Goal: Information Seeking & Learning: Learn about a topic

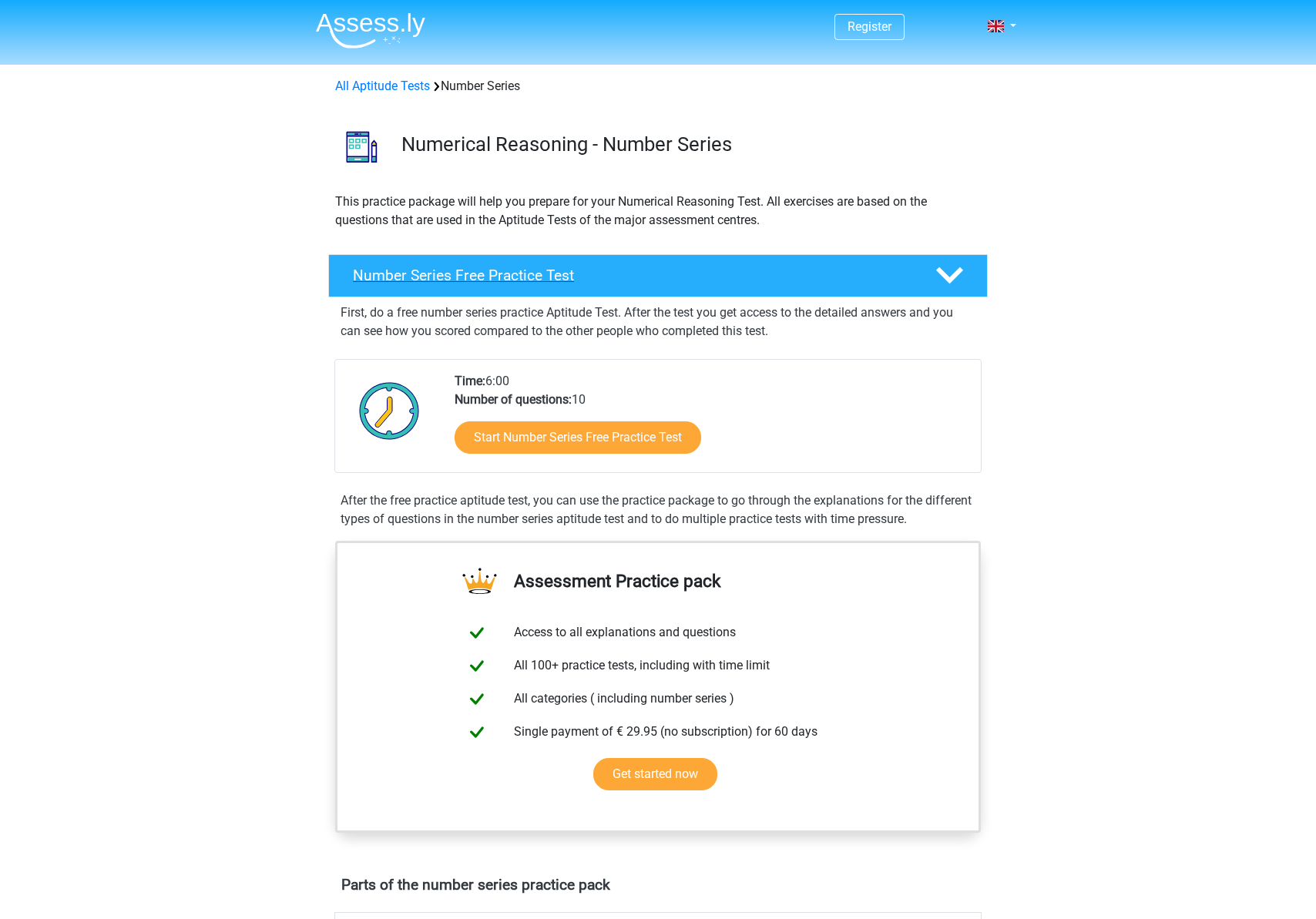
click at [465, 274] on h4 "Number Series Free Practice Test" at bounding box center [632, 275] width 558 height 18
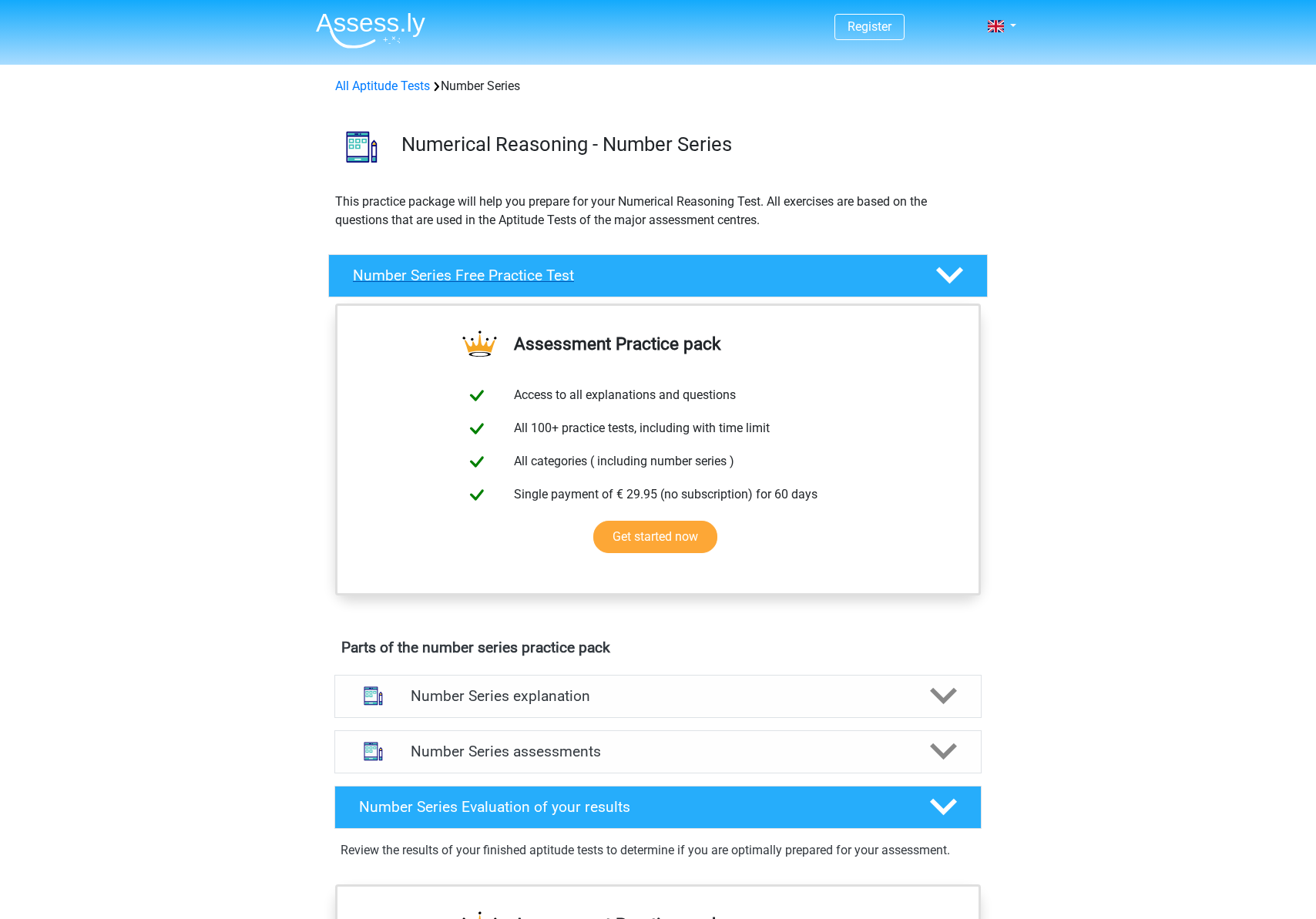
click at [465, 274] on h4 "Number Series Free Practice Test" at bounding box center [632, 275] width 558 height 18
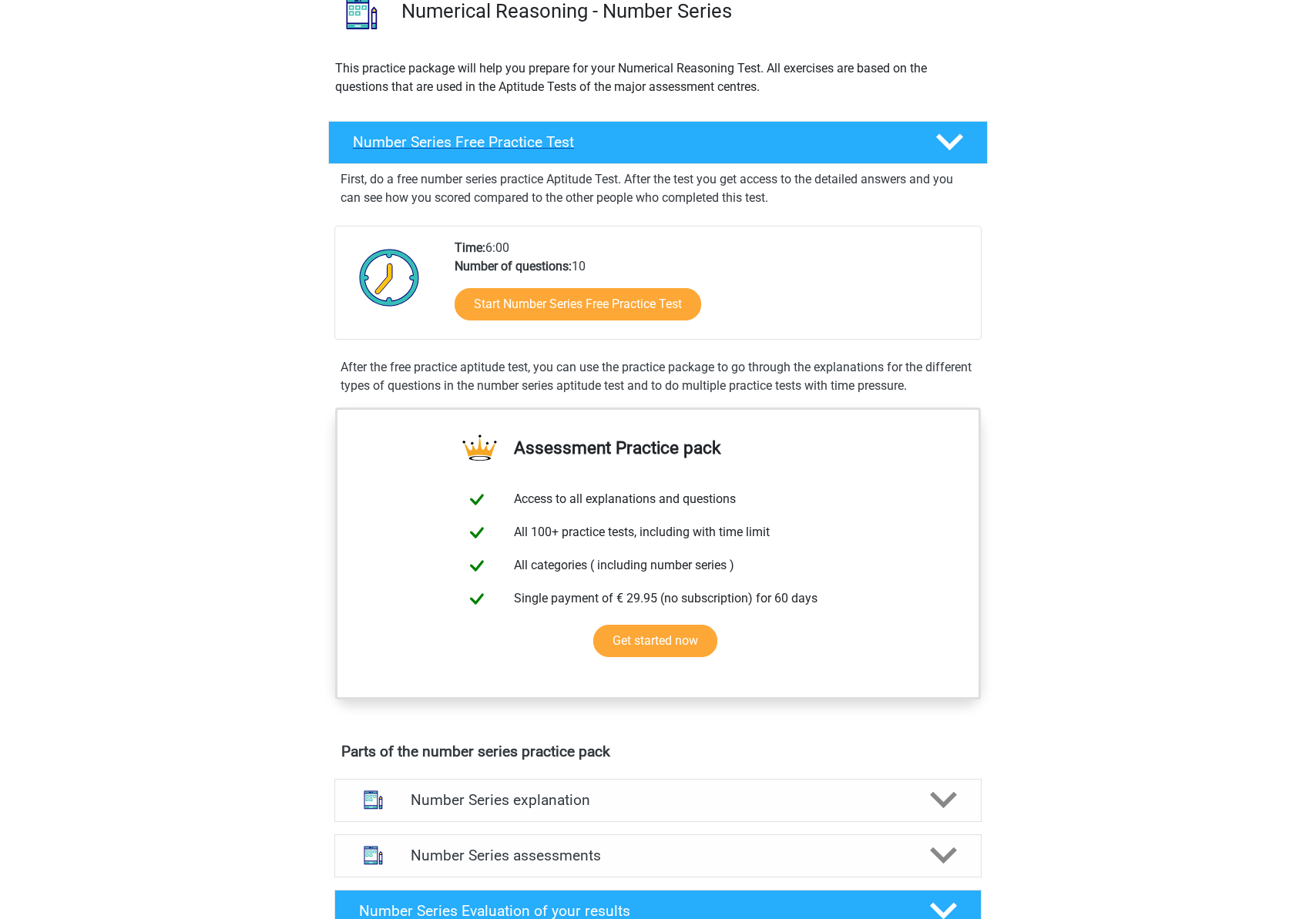
scroll to position [160, 0]
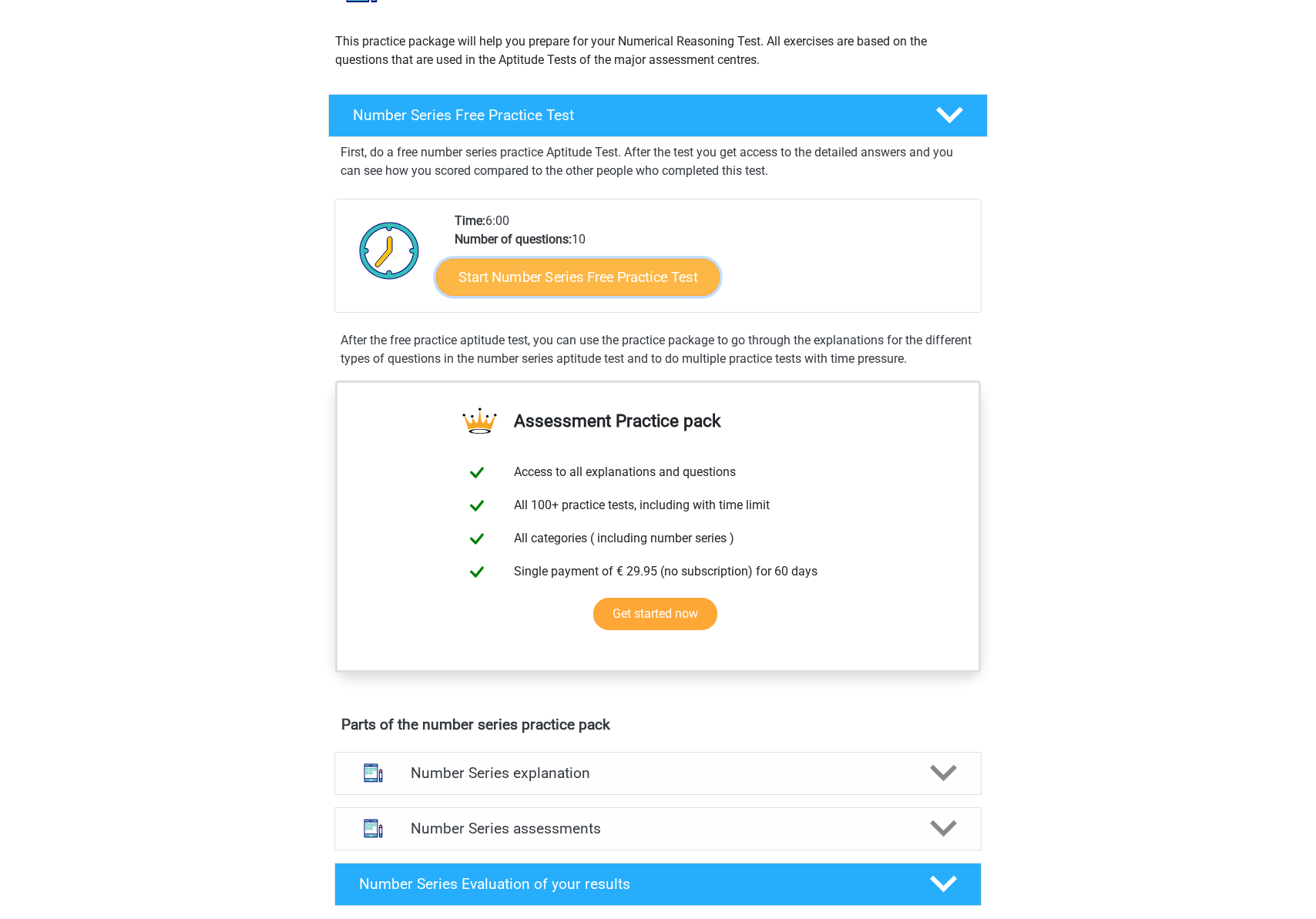
click at [514, 285] on link "Start Number Series Free Practice Test" at bounding box center [578, 276] width 283 height 37
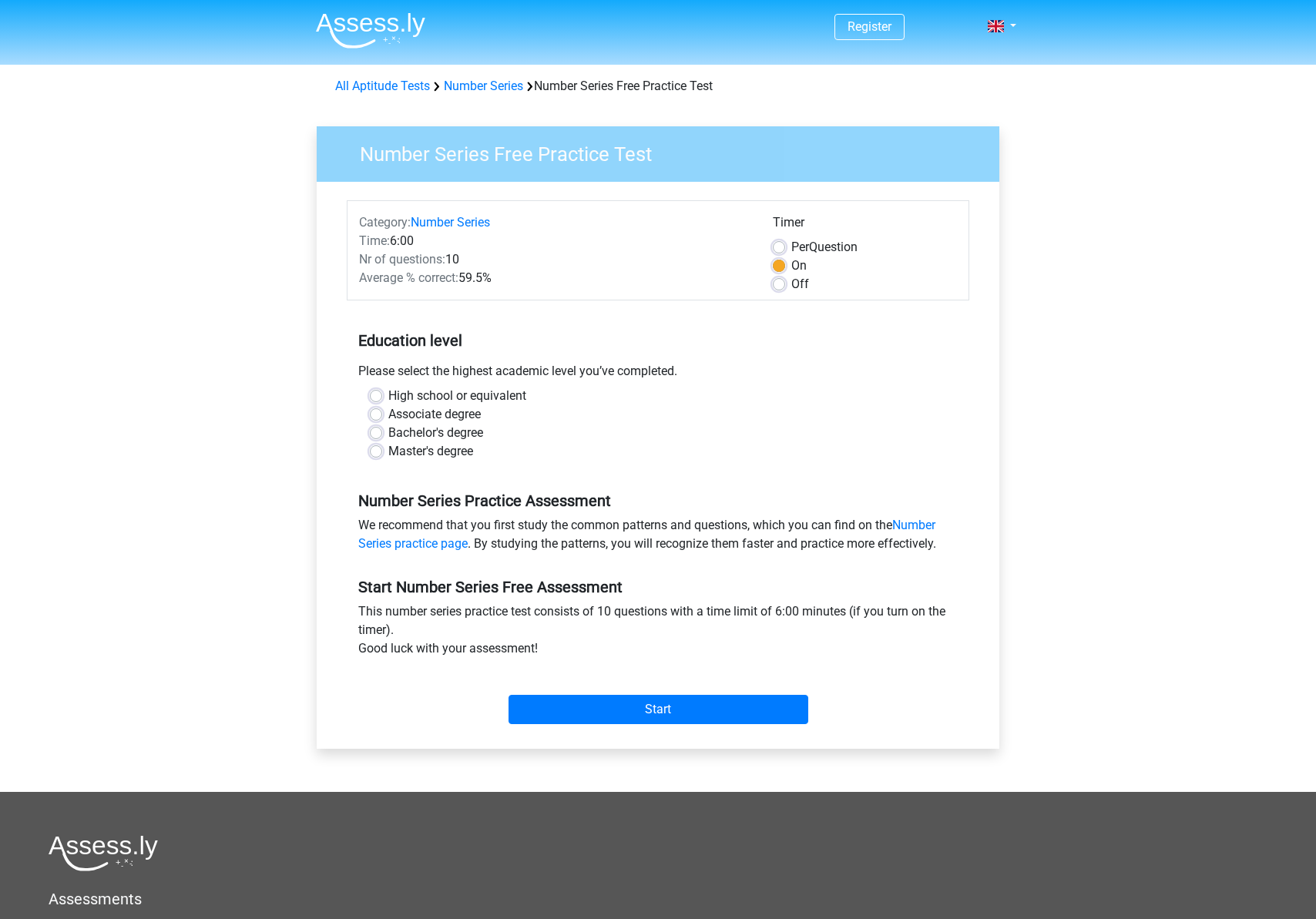
click at [453, 437] on label "Bachelor's degree" at bounding box center [435, 433] width 95 height 18
click at [382, 437] on input "Bachelor's degree" at bounding box center [376, 432] width 12 height 16
radio input "true"
click at [577, 700] on input "Start" at bounding box center [658, 709] width 300 height 29
click at [641, 722] on input "Start" at bounding box center [658, 709] width 300 height 29
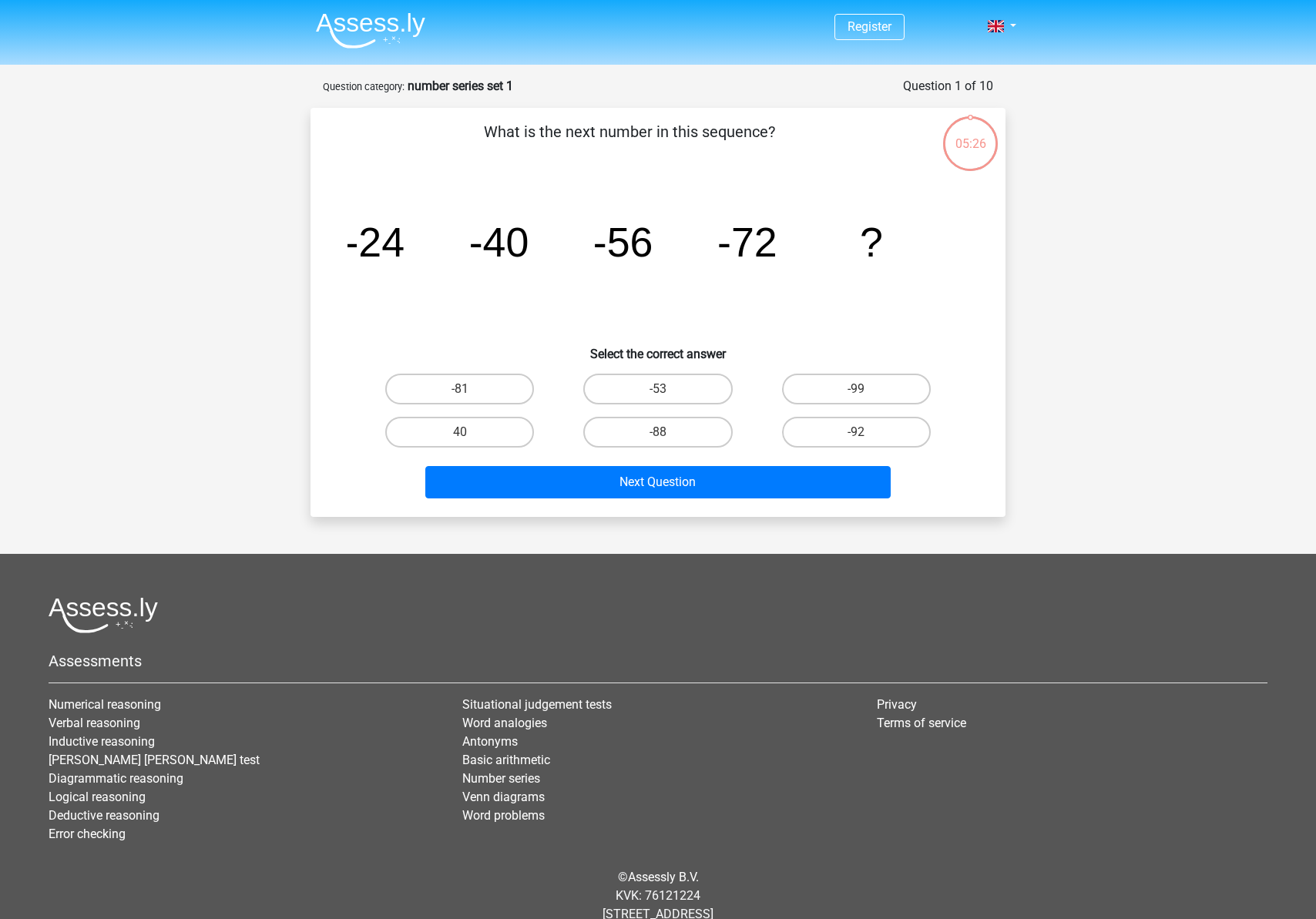
click at [665, 434] on input "-88" at bounding box center [662, 436] width 10 height 10
radio input "true"
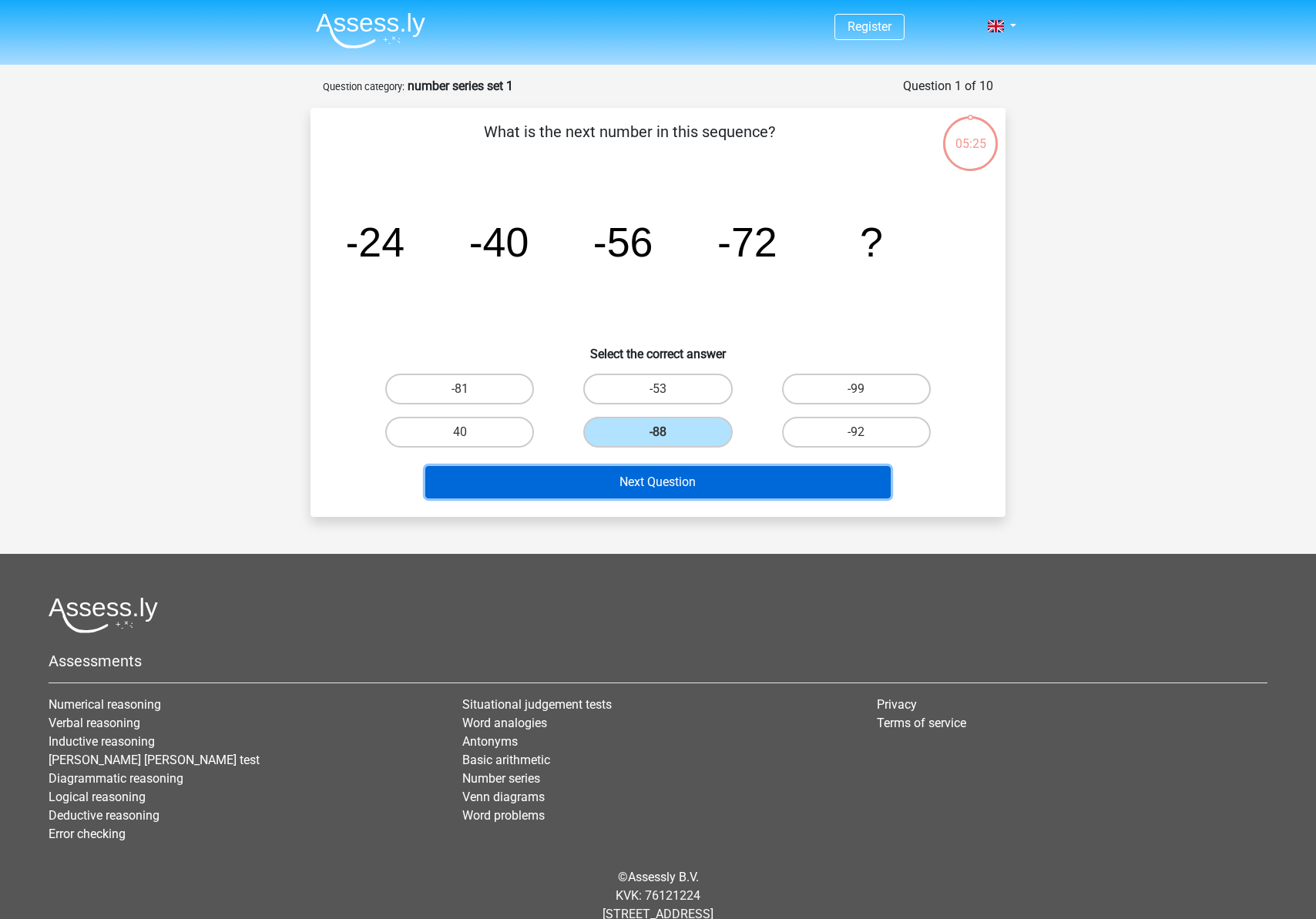
click at [671, 496] on button "Next Question" at bounding box center [658, 482] width 466 height 33
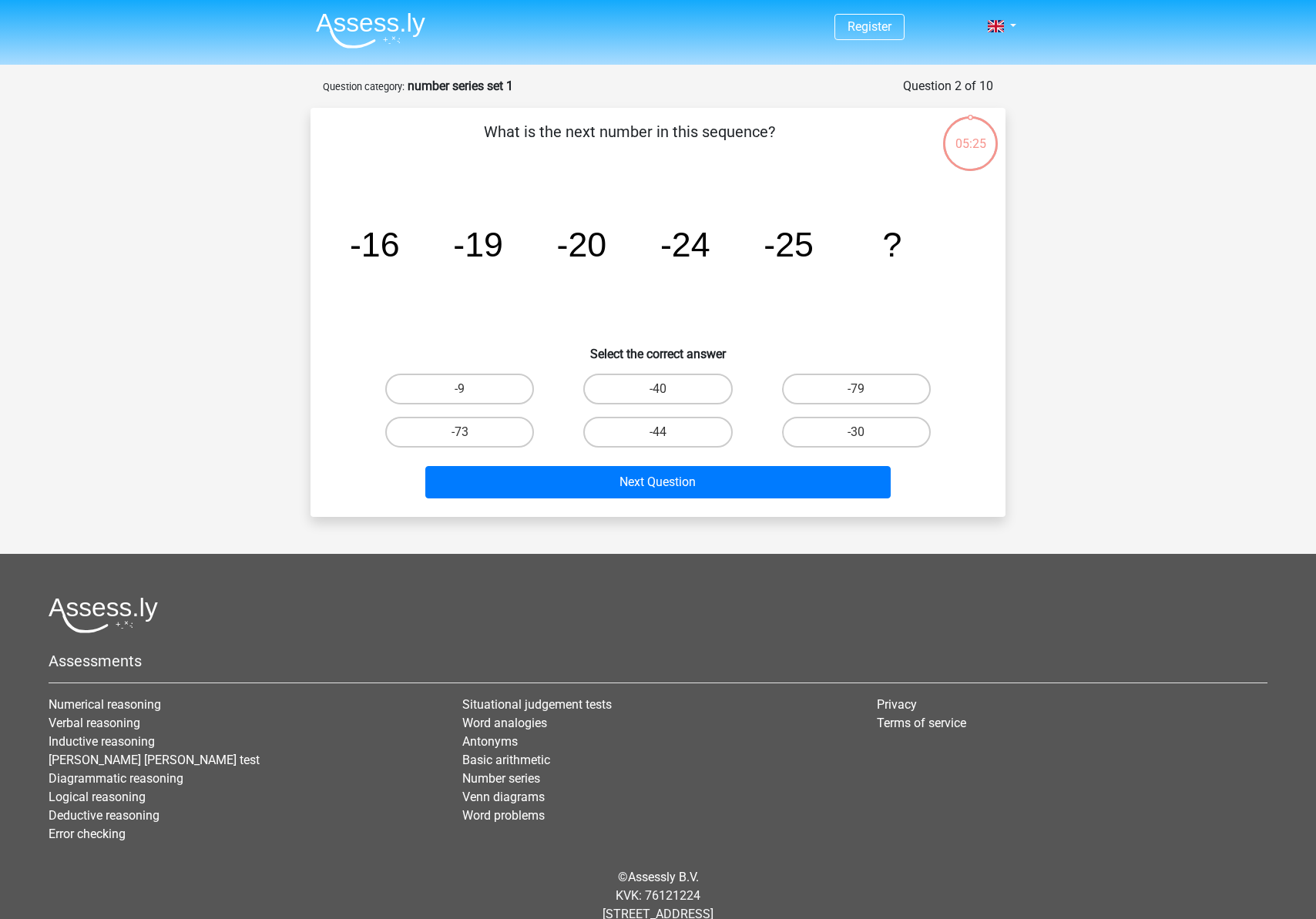
scroll to position [41, 0]
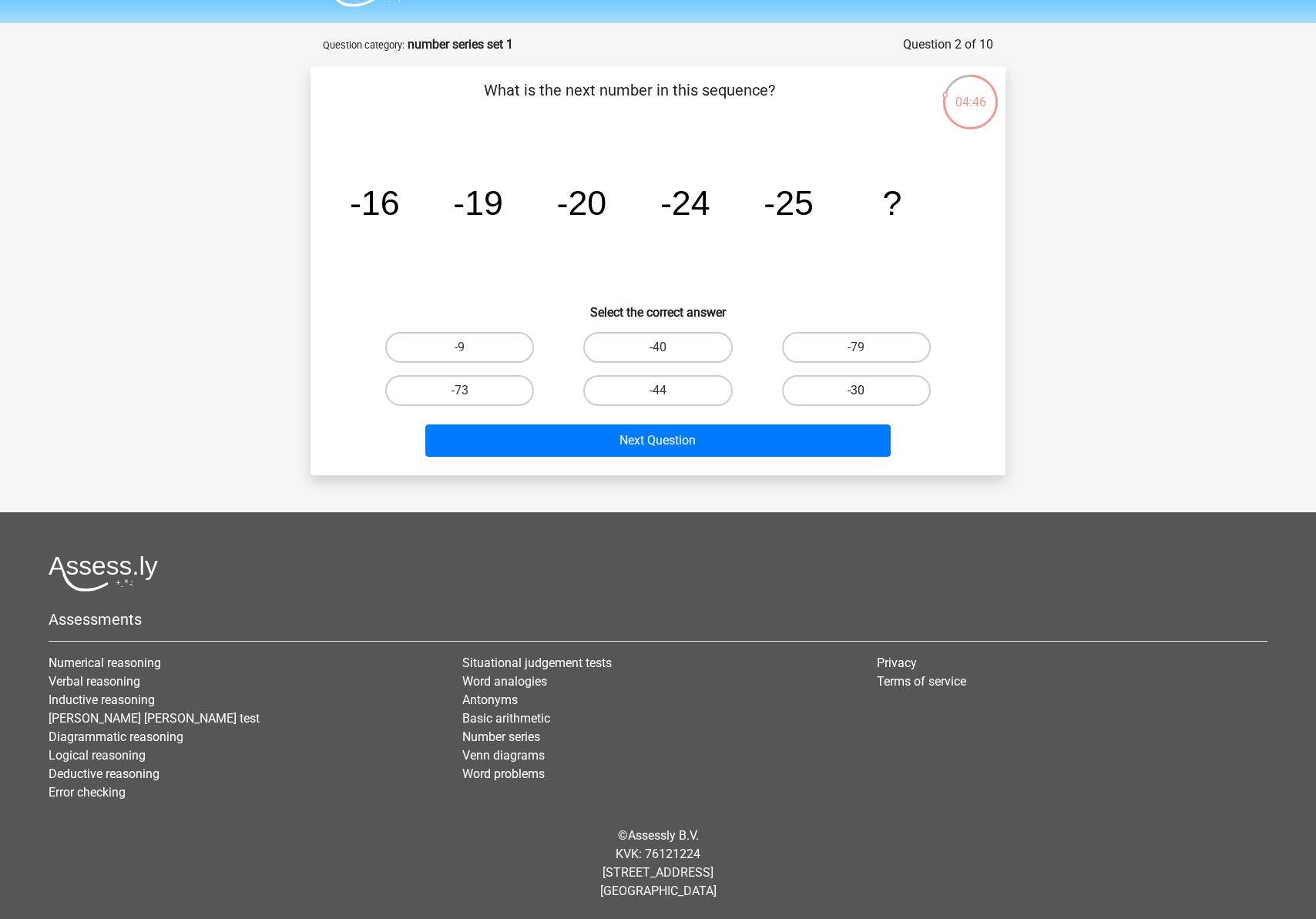
click at [840, 385] on label "-30" at bounding box center [856, 390] width 149 height 31
click at [856, 390] on input "-30" at bounding box center [860, 395] width 10 height 10
radio input "true"
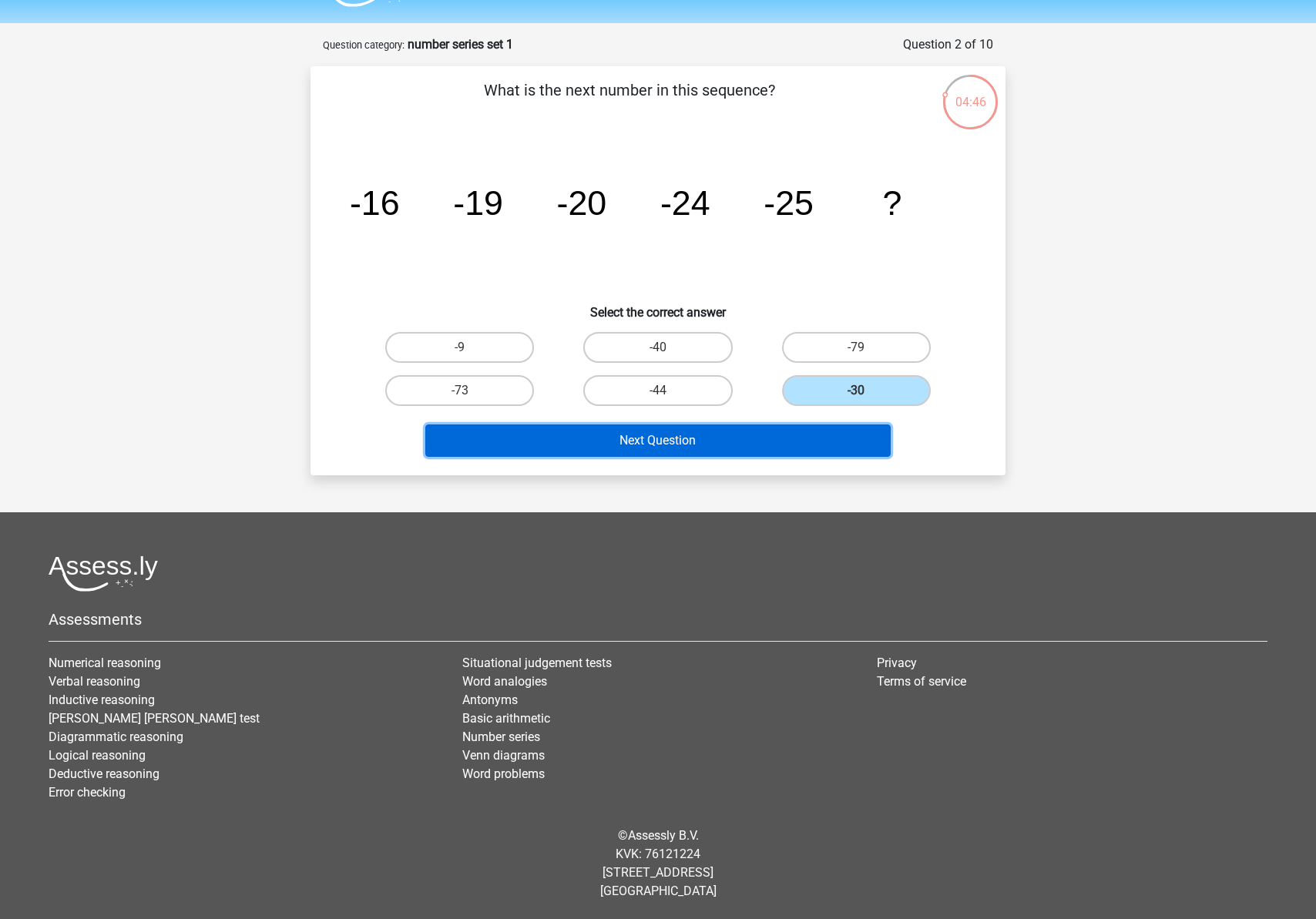
click at [801, 442] on button "Next Question" at bounding box center [658, 440] width 466 height 33
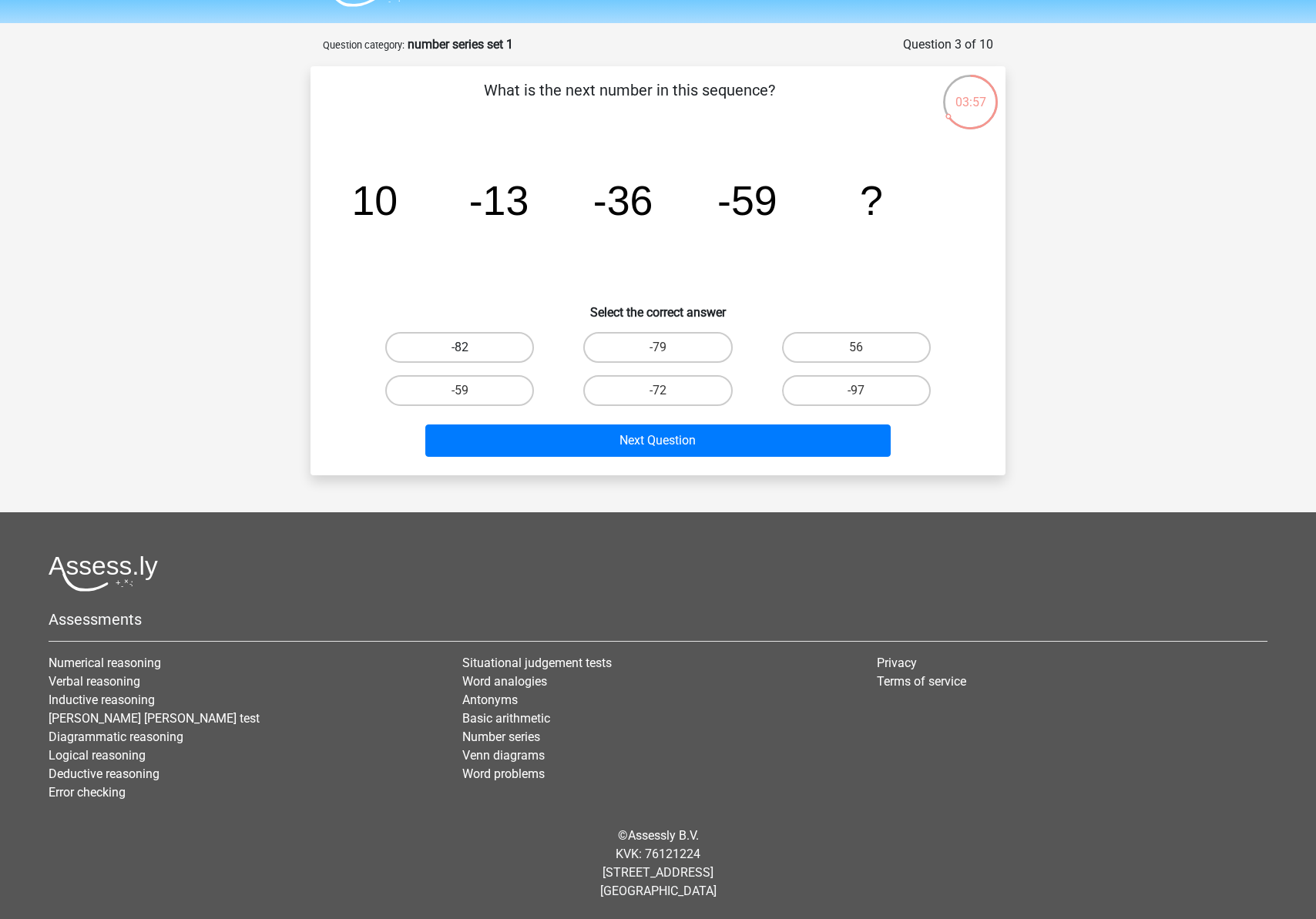
click at [447, 338] on label "-82" at bounding box center [459, 346] width 149 height 31
click at [460, 347] on input "-82" at bounding box center [464, 352] width 10 height 10
radio input "true"
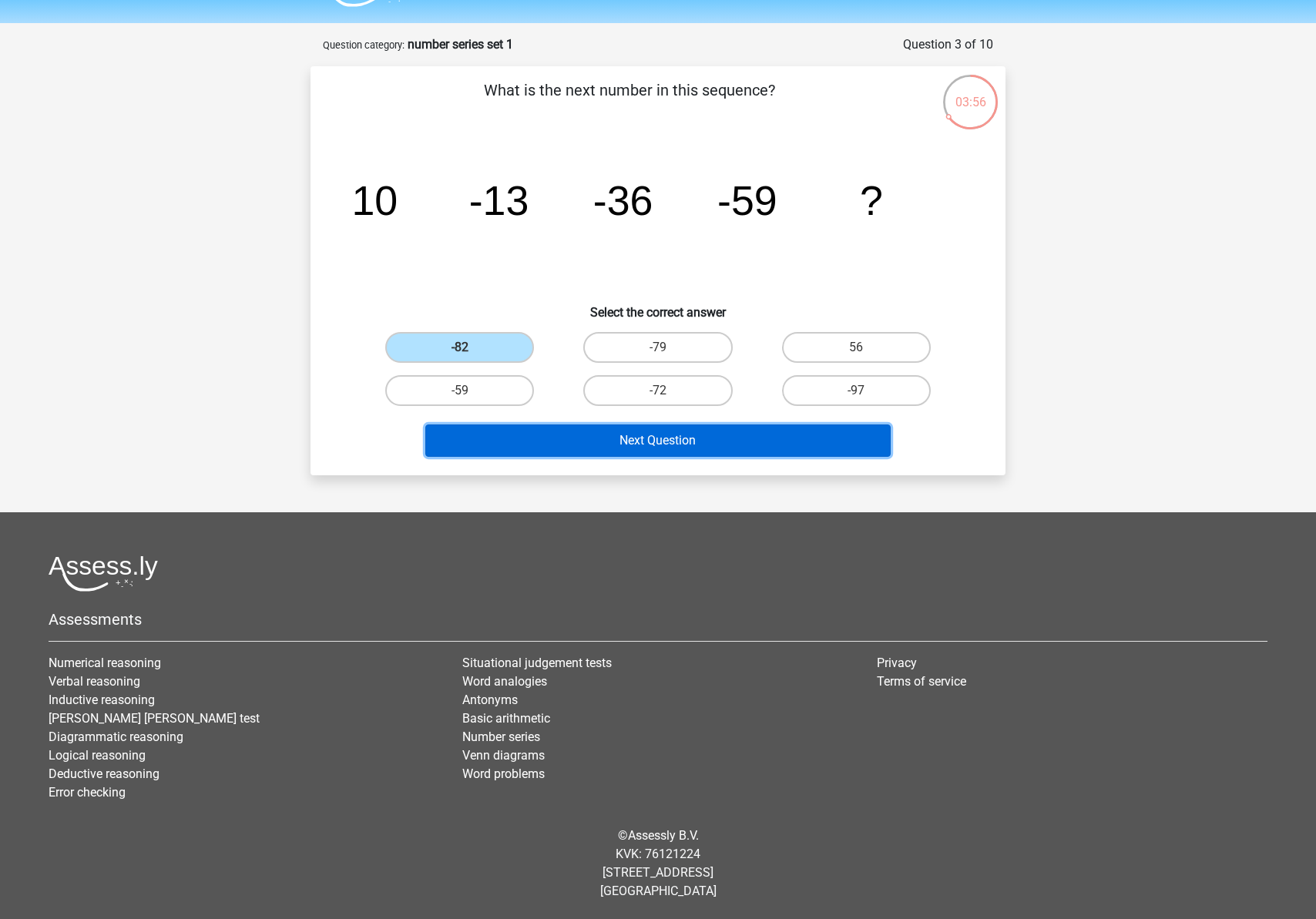
click at [506, 434] on button "Next Question" at bounding box center [658, 440] width 466 height 33
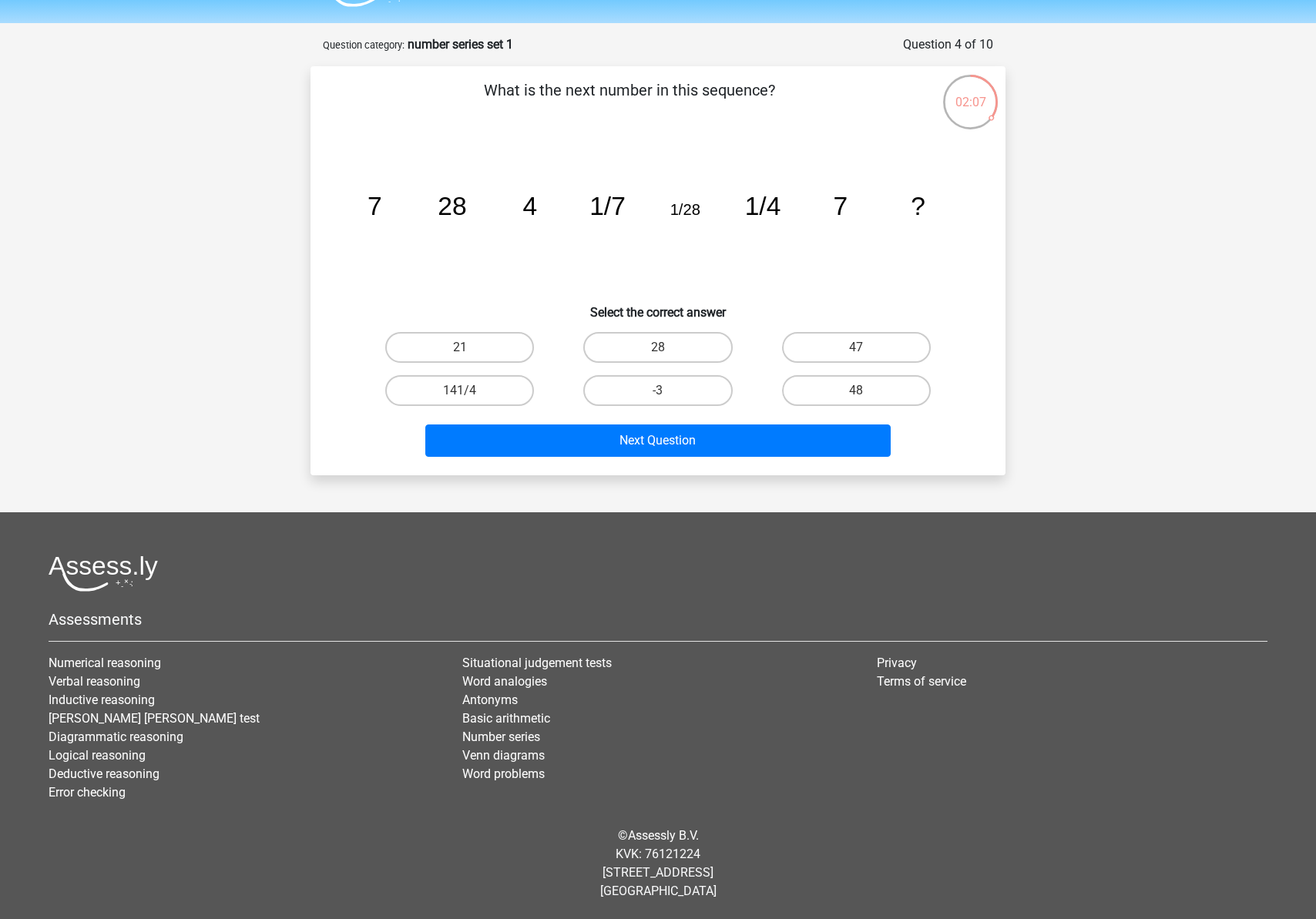
click at [820, 457] on div "Next Question" at bounding box center [658, 443] width 595 height 39
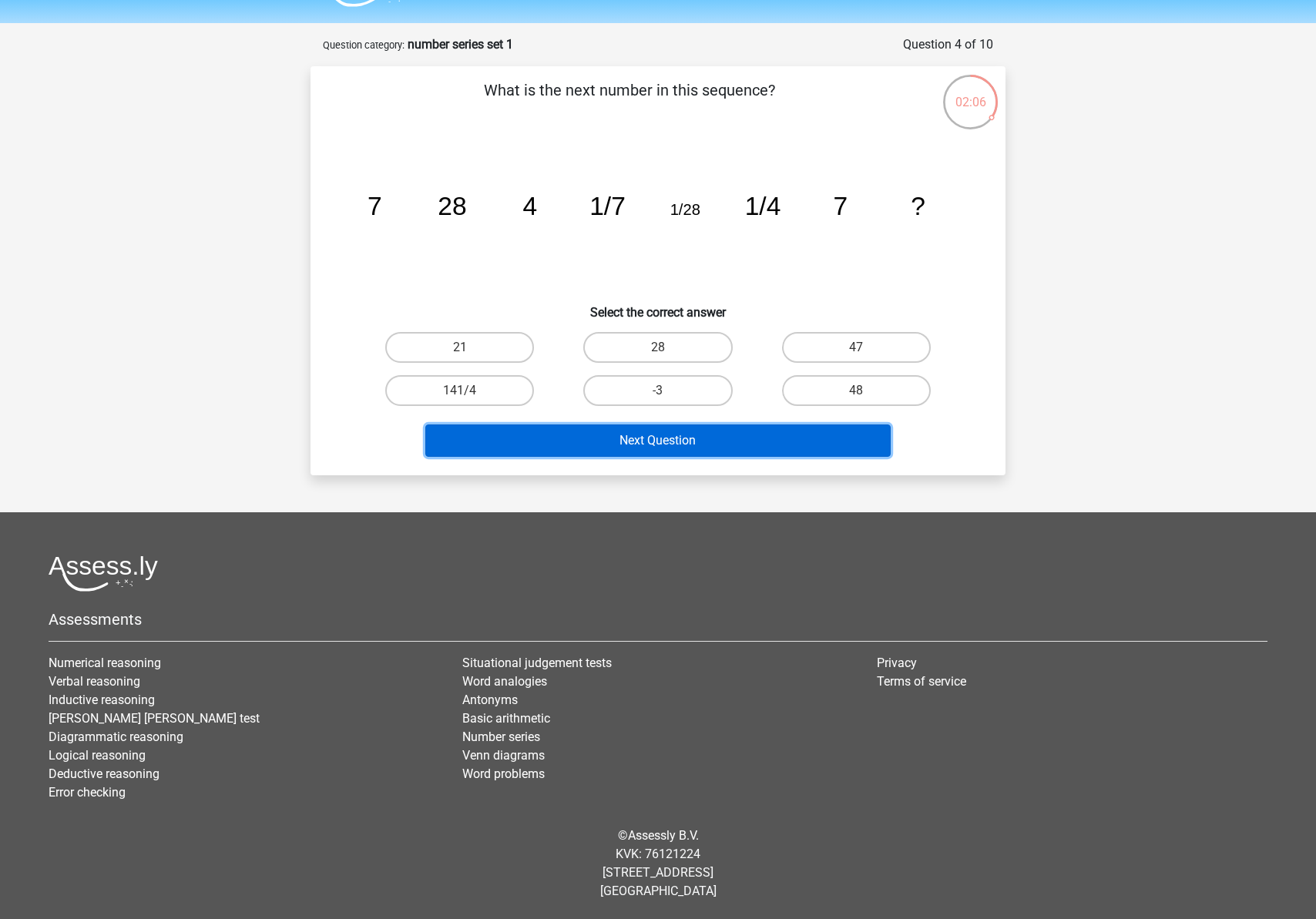
click at [800, 447] on button "Next Question" at bounding box center [658, 440] width 466 height 33
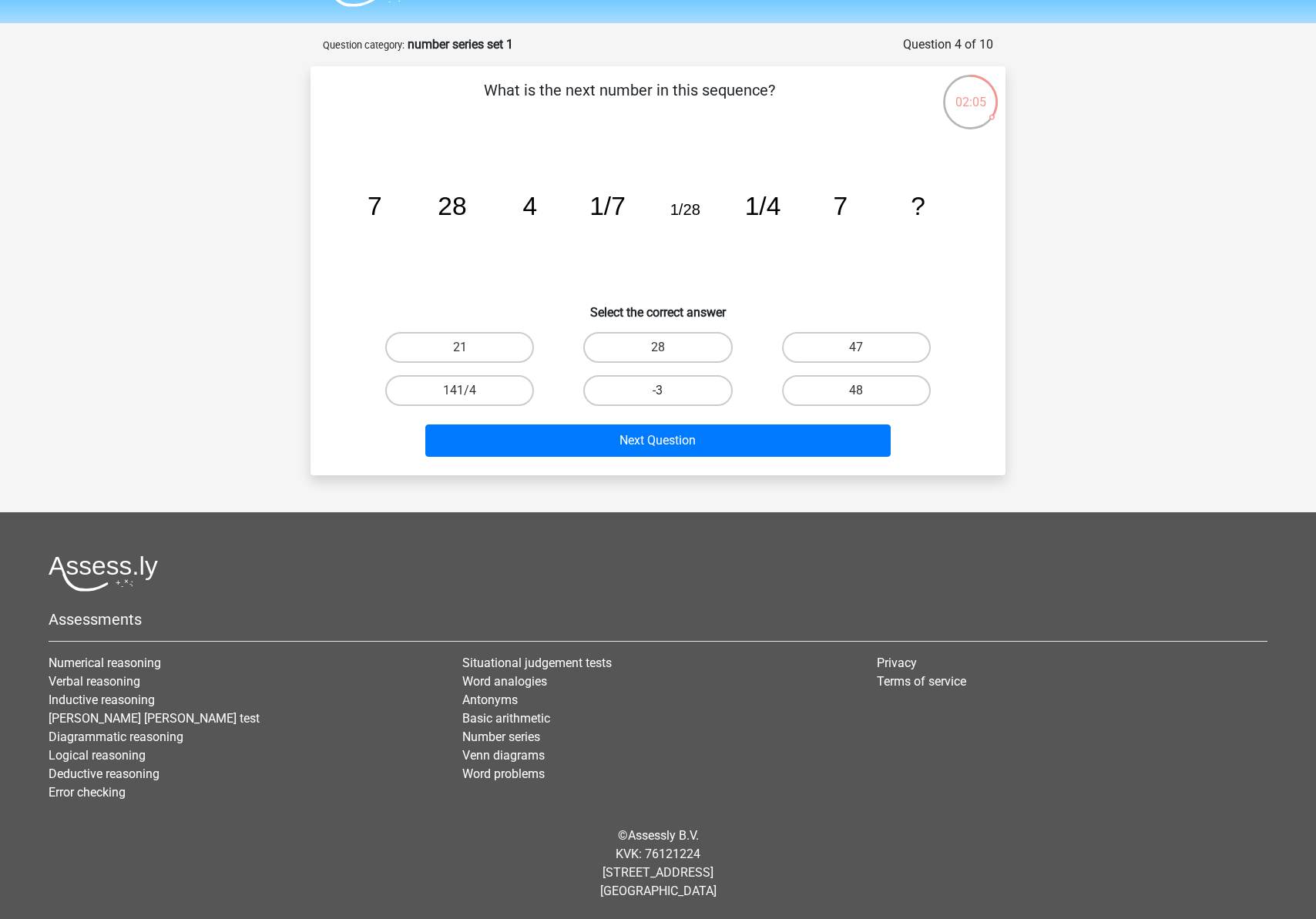
click at [677, 396] on label "-3" at bounding box center [657, 390] width 149 height 31
click at [668, 396] on input "-3" at bounding box center [662, 395] width 10 height 10
radio input "true"
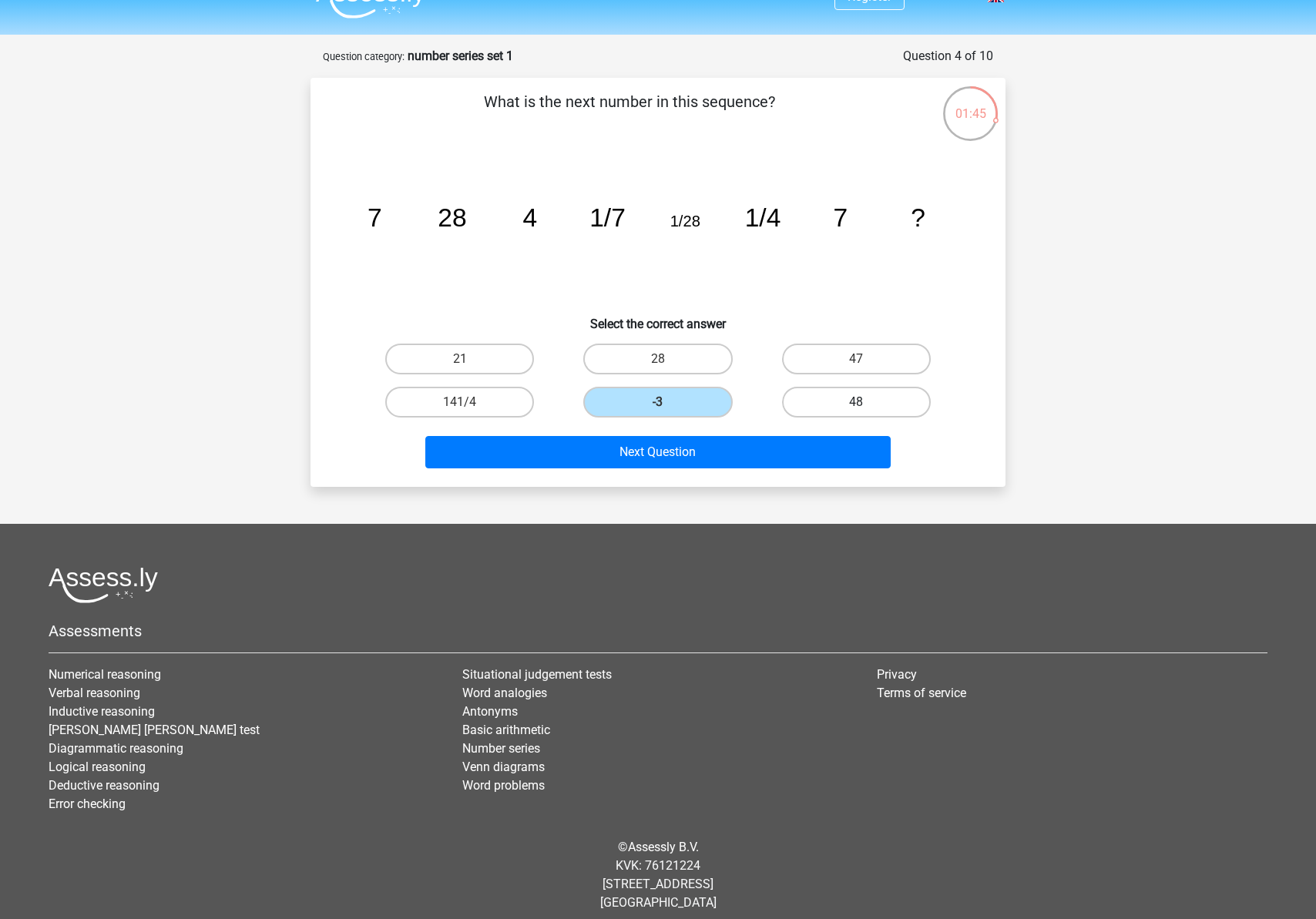
scroll to position [0, 0]
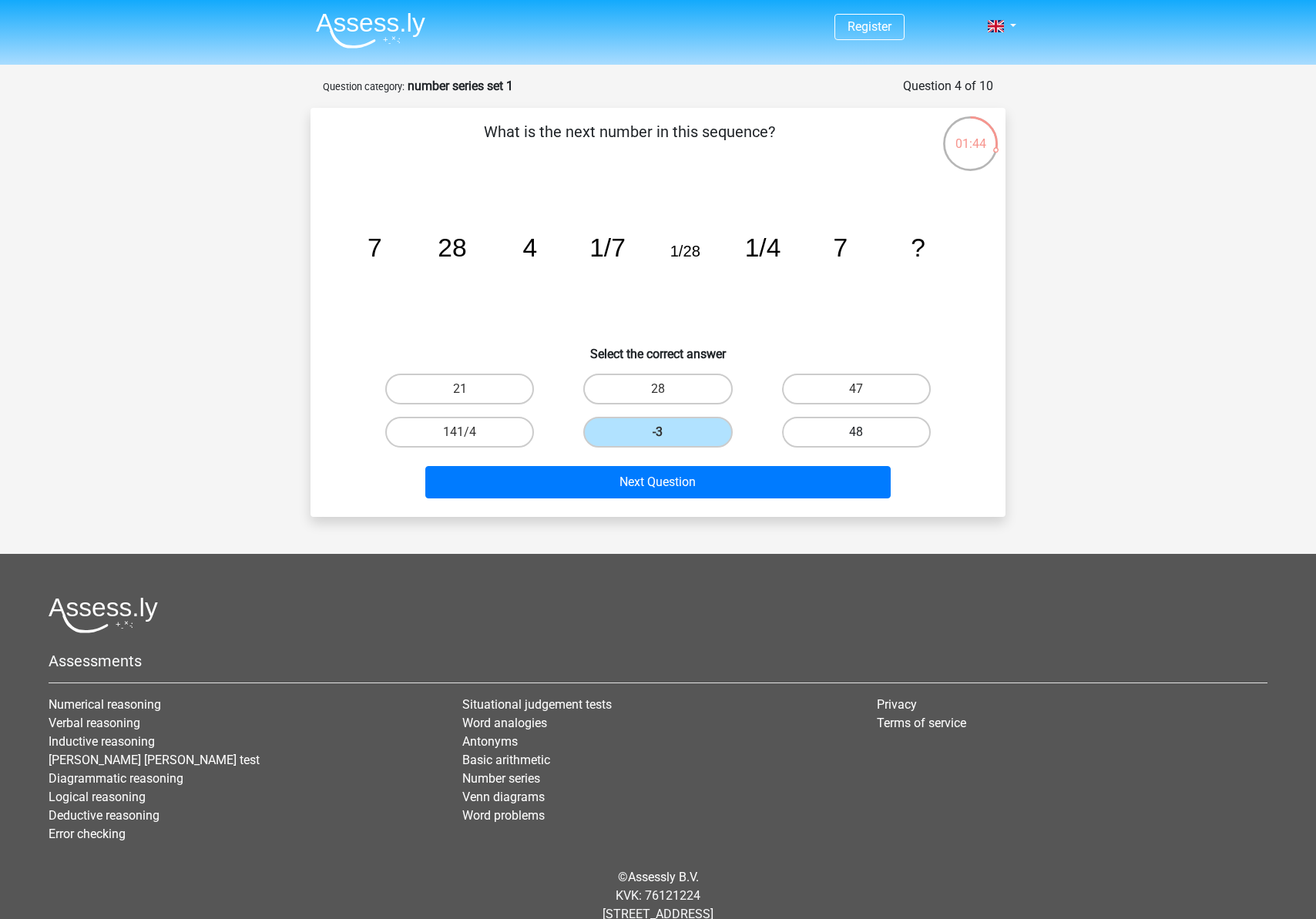
click at [837, 418] on label "48" at bounding box center [856, 432] width 149 height 31
click at [856, 432] on input "48" at bounding box center [860, 436] width 10 height 10
radio input "true"
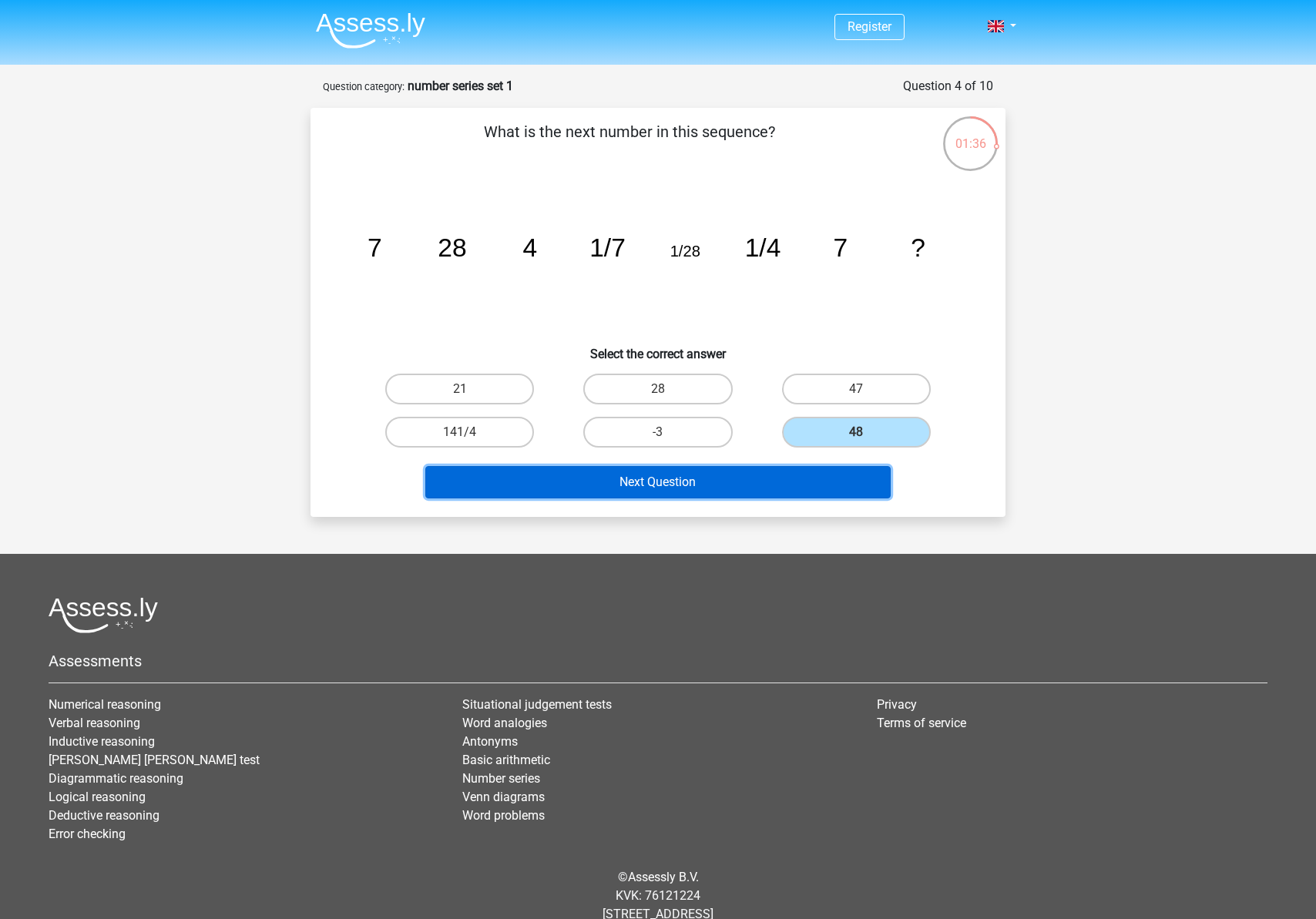
click at [767, 494] on button "Next Question" at bounding box center [658, 482] width 466 height 33
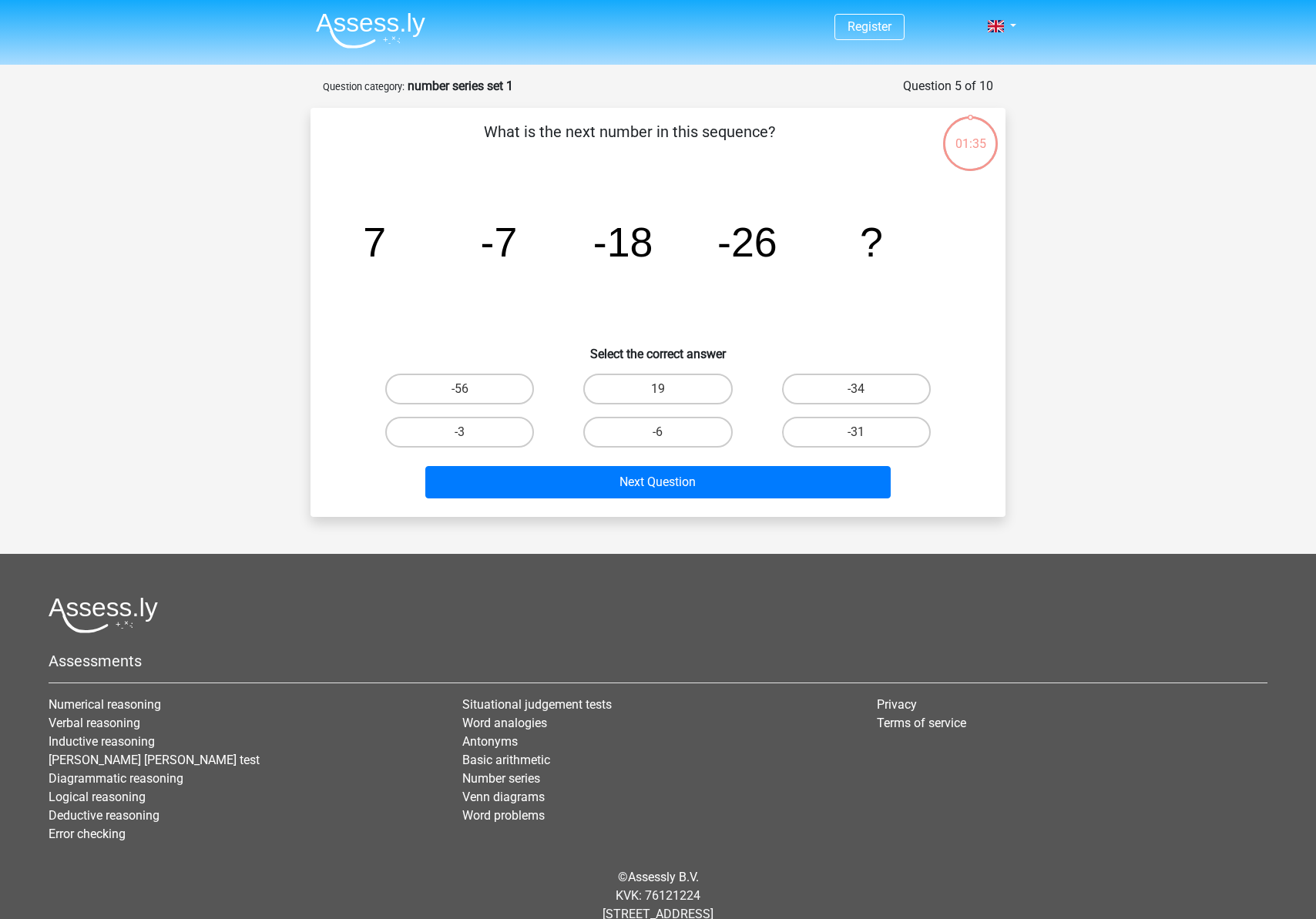
scroll to position [41, 0]
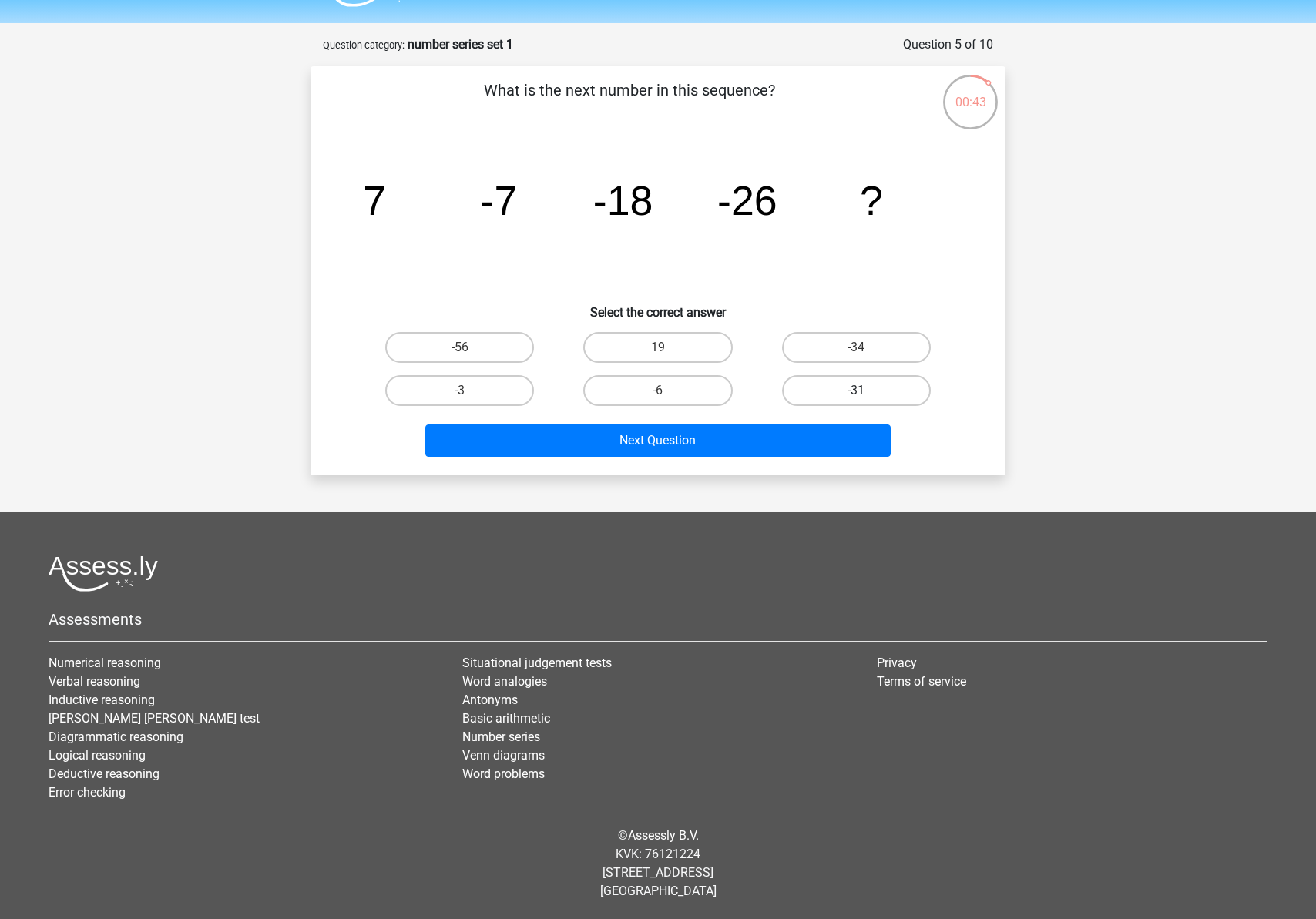
click at [824, 399] on label "-31" at bounding box center [856, 390] width 149 height 31
click at [856, 399] on input "-31" at bounding box center [860, 395] width 10 height 10
radio input "true"
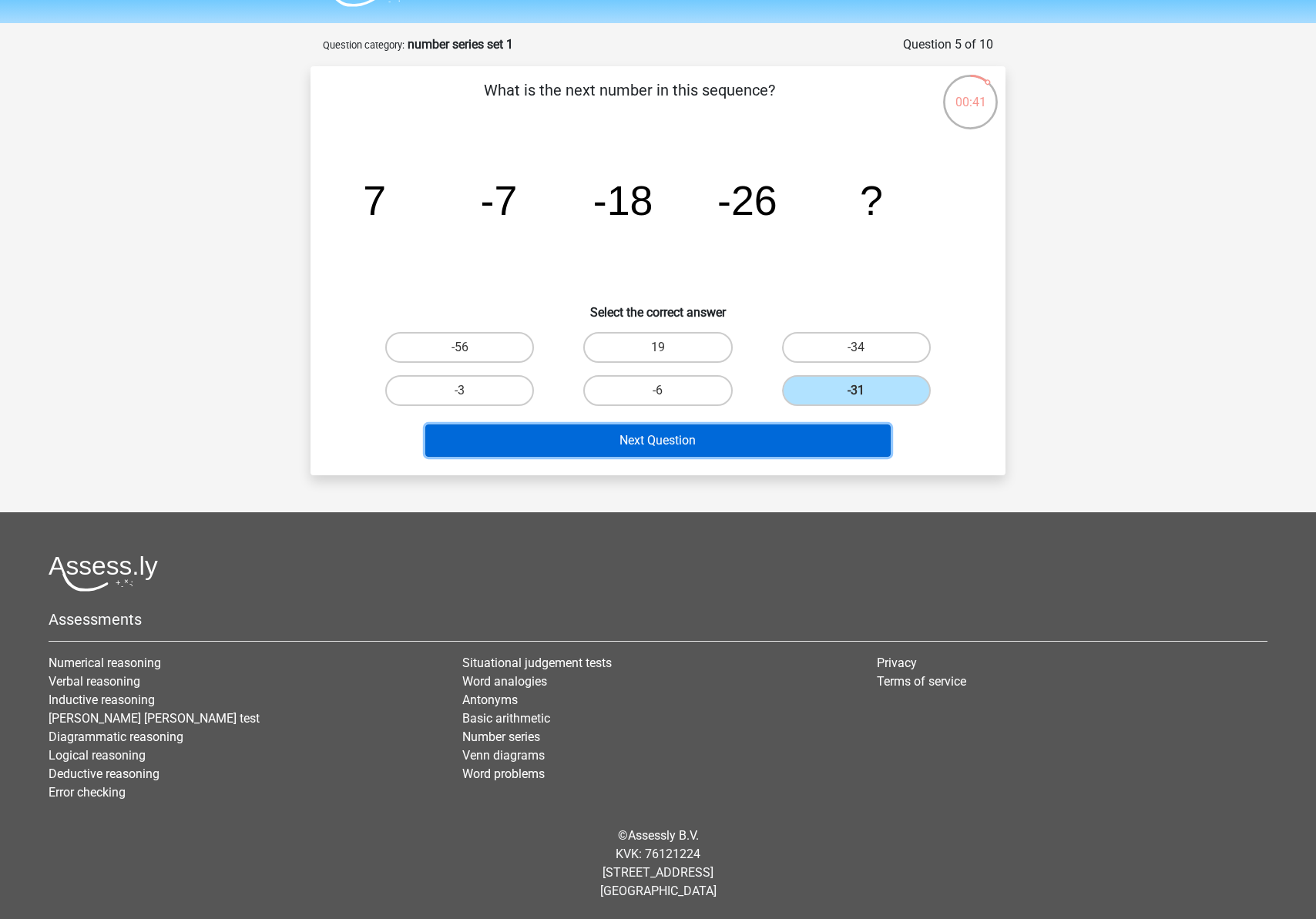
click at [742, 430] on button "Next Question" at bounding box center [658, 440] width 466 height 33
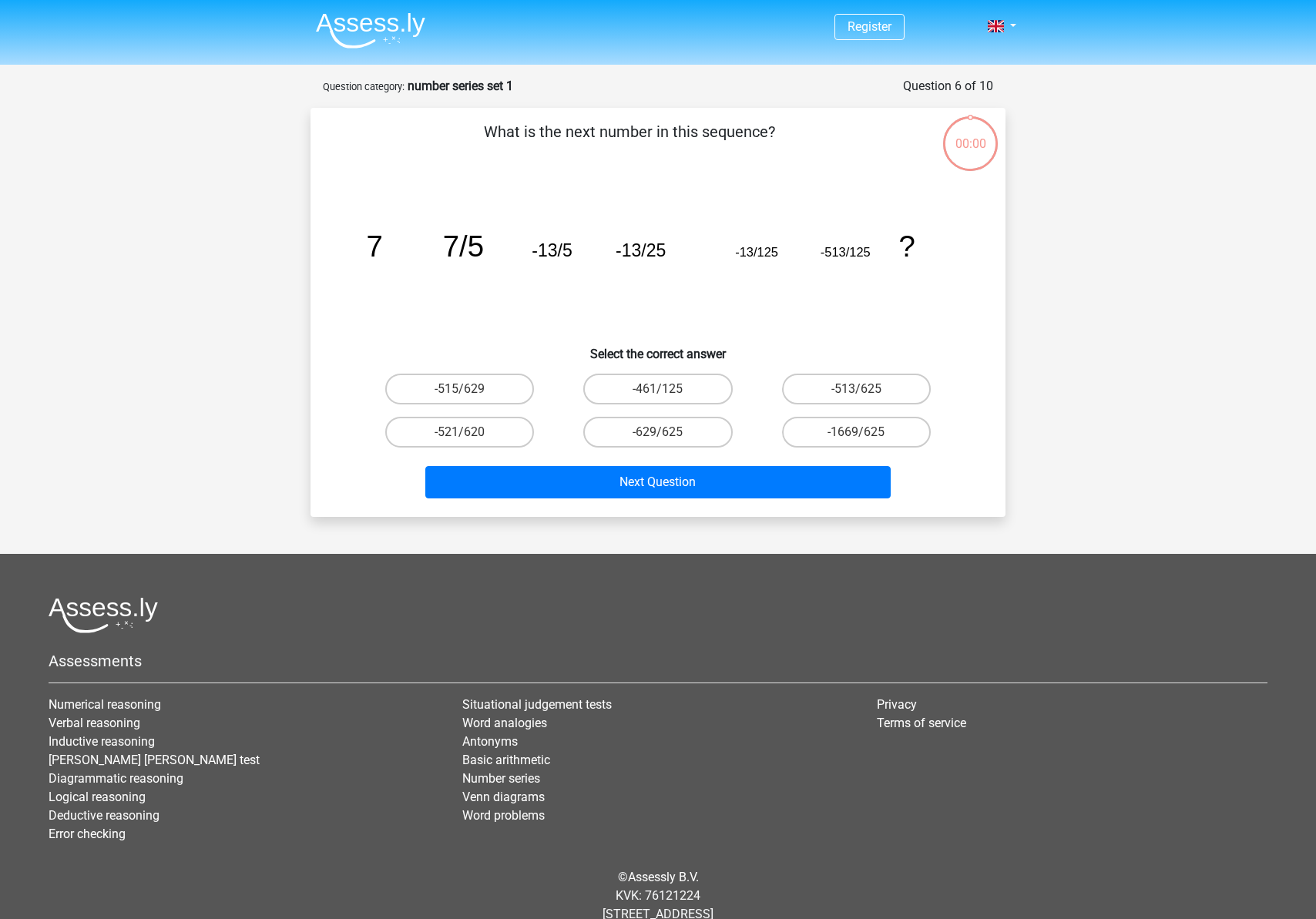
scroll to position [41, 0]
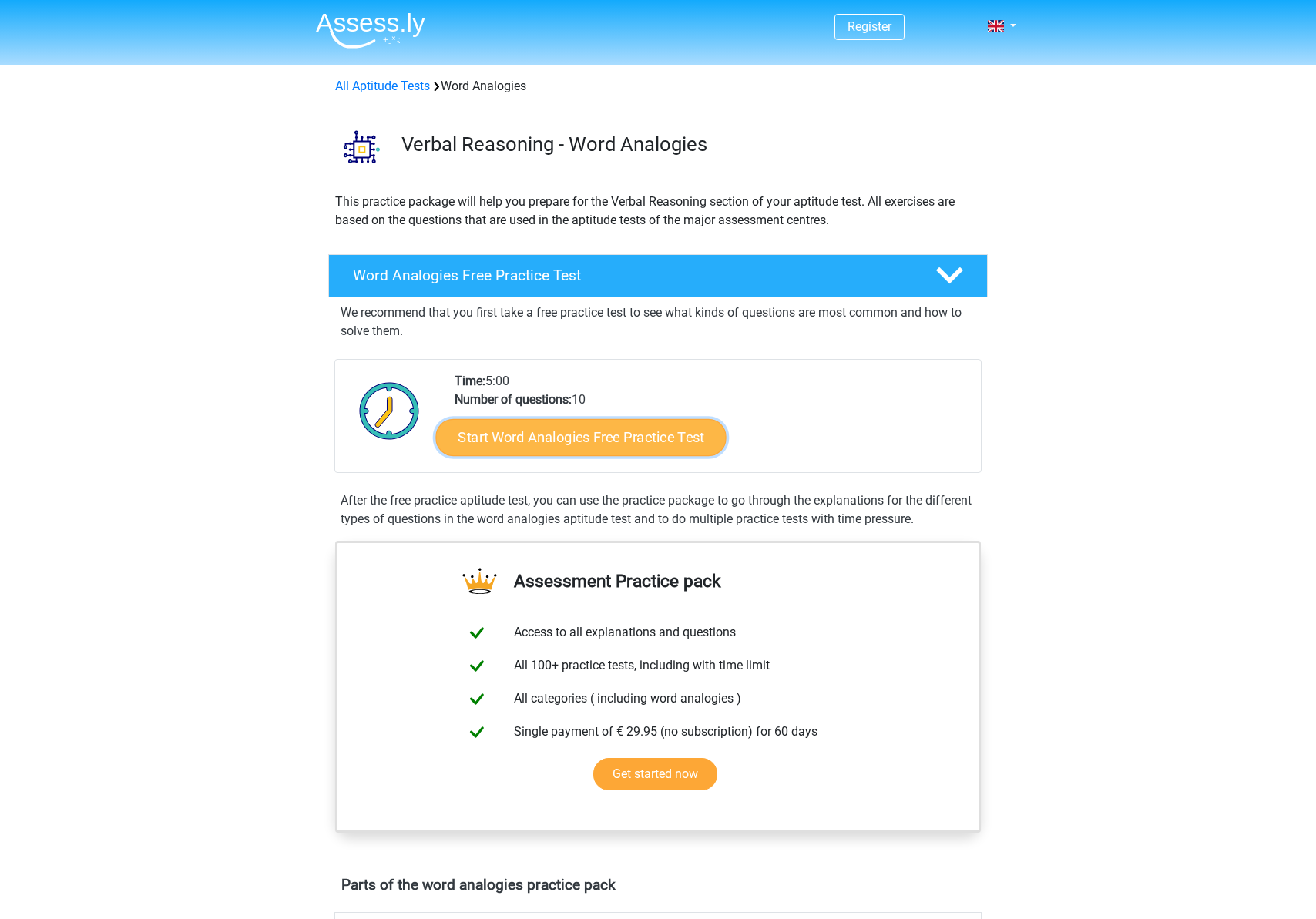
click at [623, 430] on link "Start Word Analogies Free Practice Test" at bounding box center [581, 436] width 290 height 37
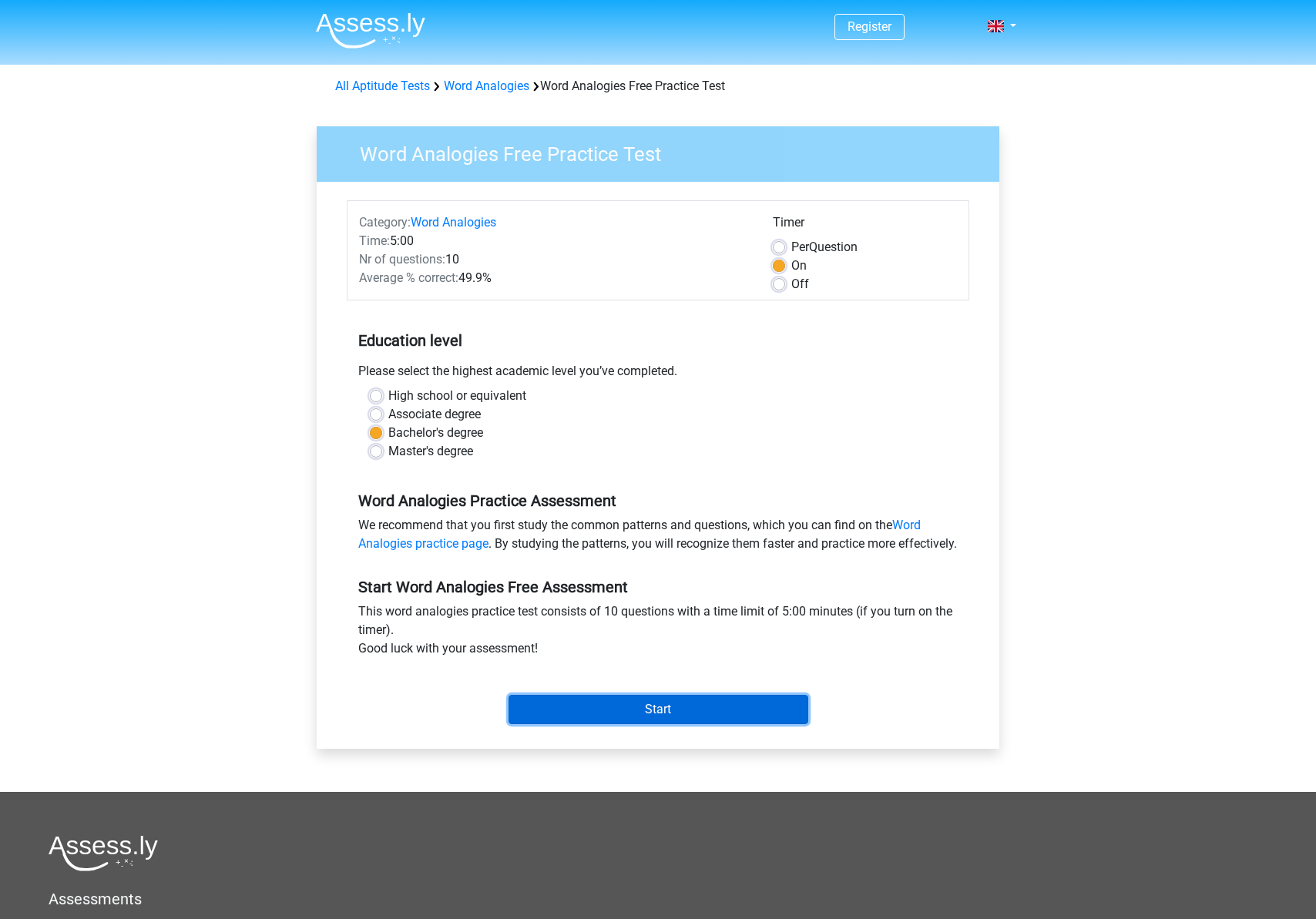
click at [705, 724] on input "Start" at bounding box center [658, 709] width 300 height 29
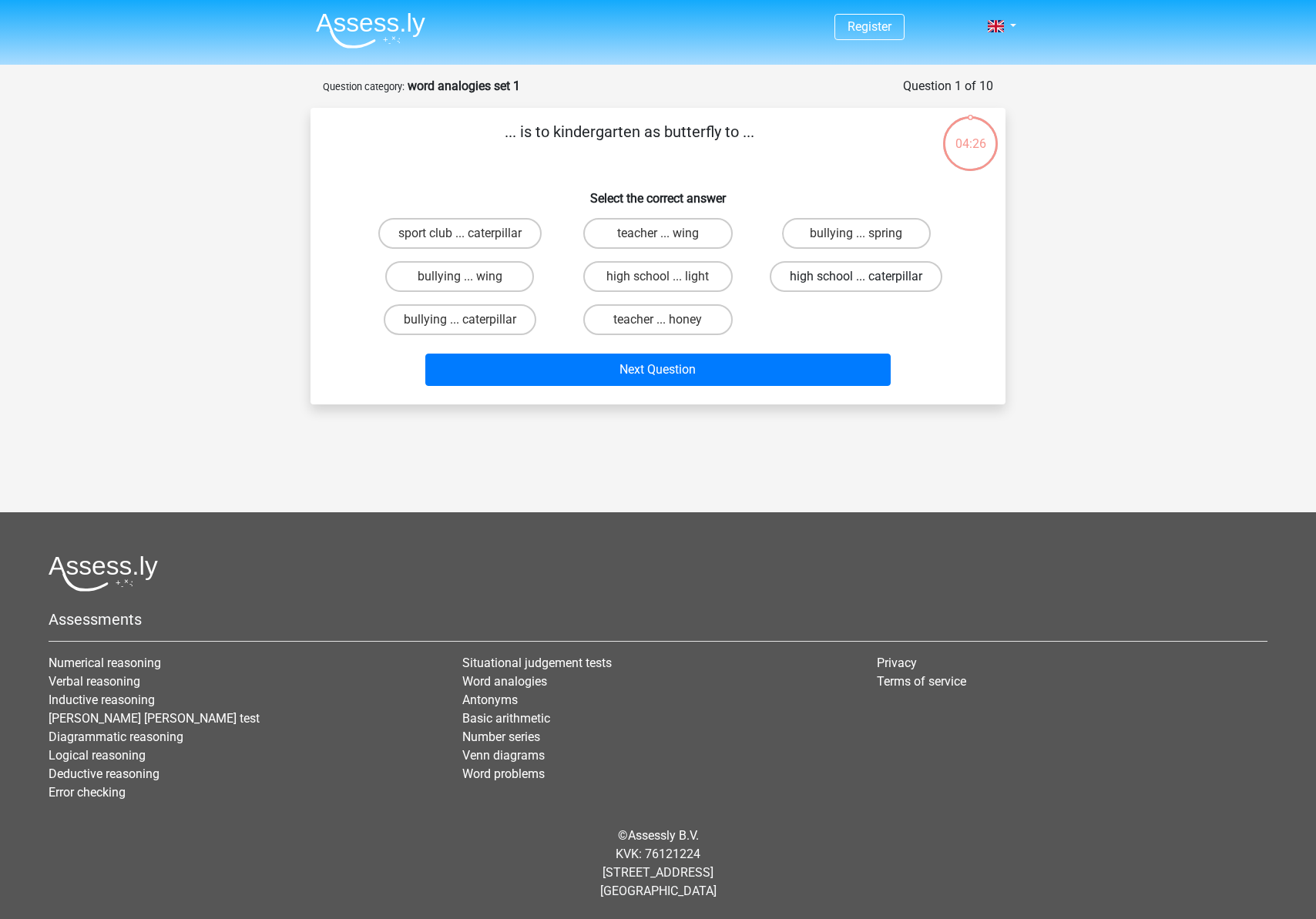
click at [828, 281] on label "high school ... caterpillar" at bounding box center [856, 276] width 172 height 31
click at [856, 281] on input "high school ... caterpillar" at bounding box center [860, 281] width 10 height 10
radio input "true"
